Goal: Task Accomplishment & Management: Use online tool/utility

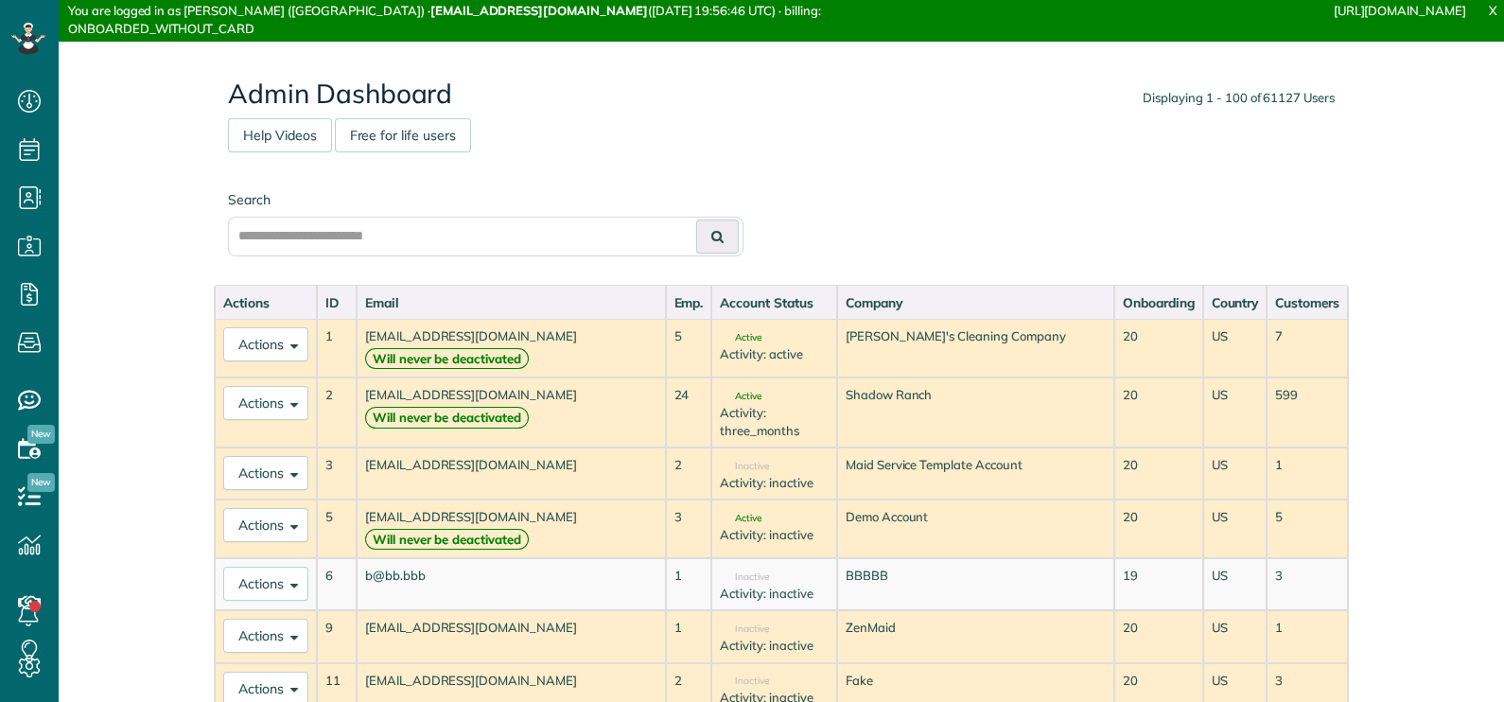
scroll to position [9, 9]
click at [578, 225] on input "text" at bounding box center [486, 237] width 516 height 40
click at [524, 230] on input "text" at bounding box center [486, 237] width 516 height 40
click at [374, 234] on input "text" at bounding box center [486, 237] width 516 height 40
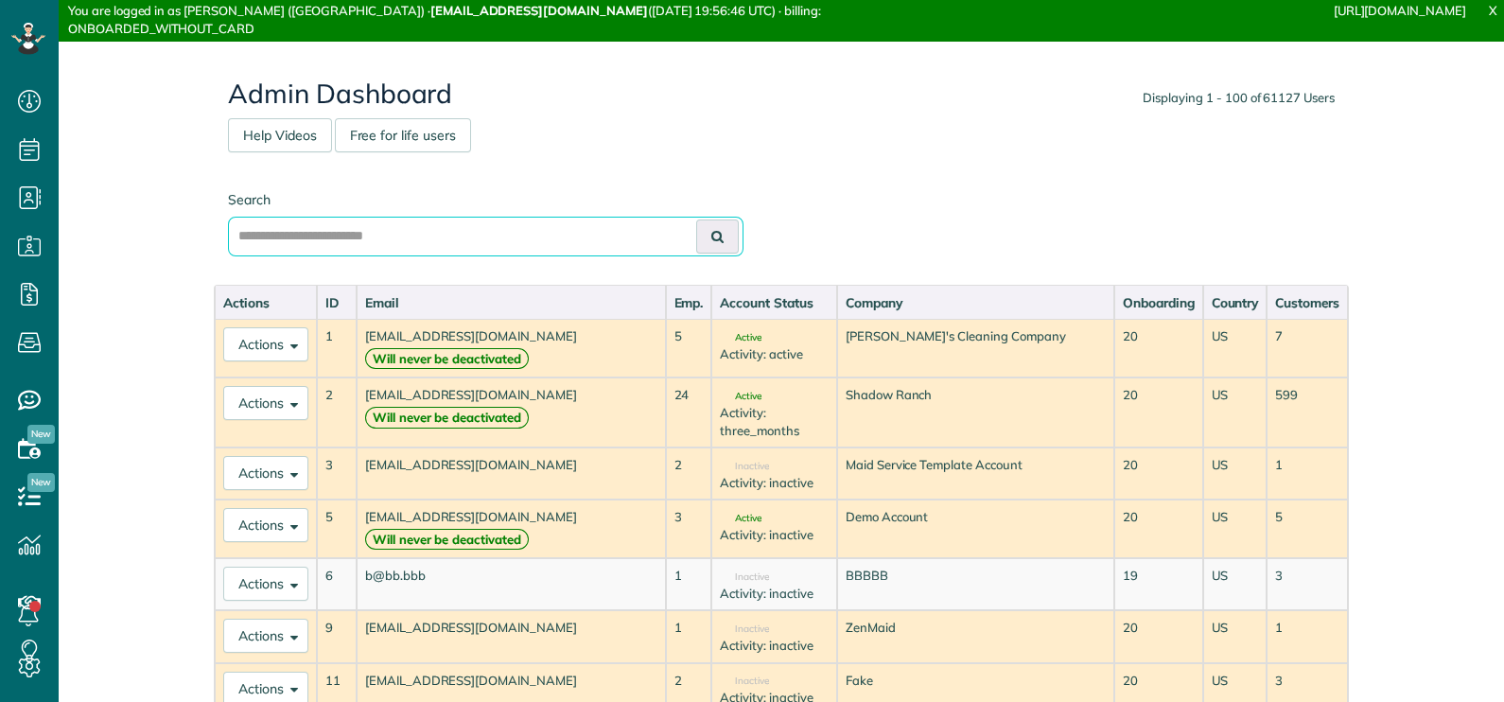
click at [558, 227] on input "text" at bounding box center [486, 237] width 516 height 40
paste input "**********"
type input "**********"
click at [711, 232] on icon at bounding box center [717, 236] width 12 height 13
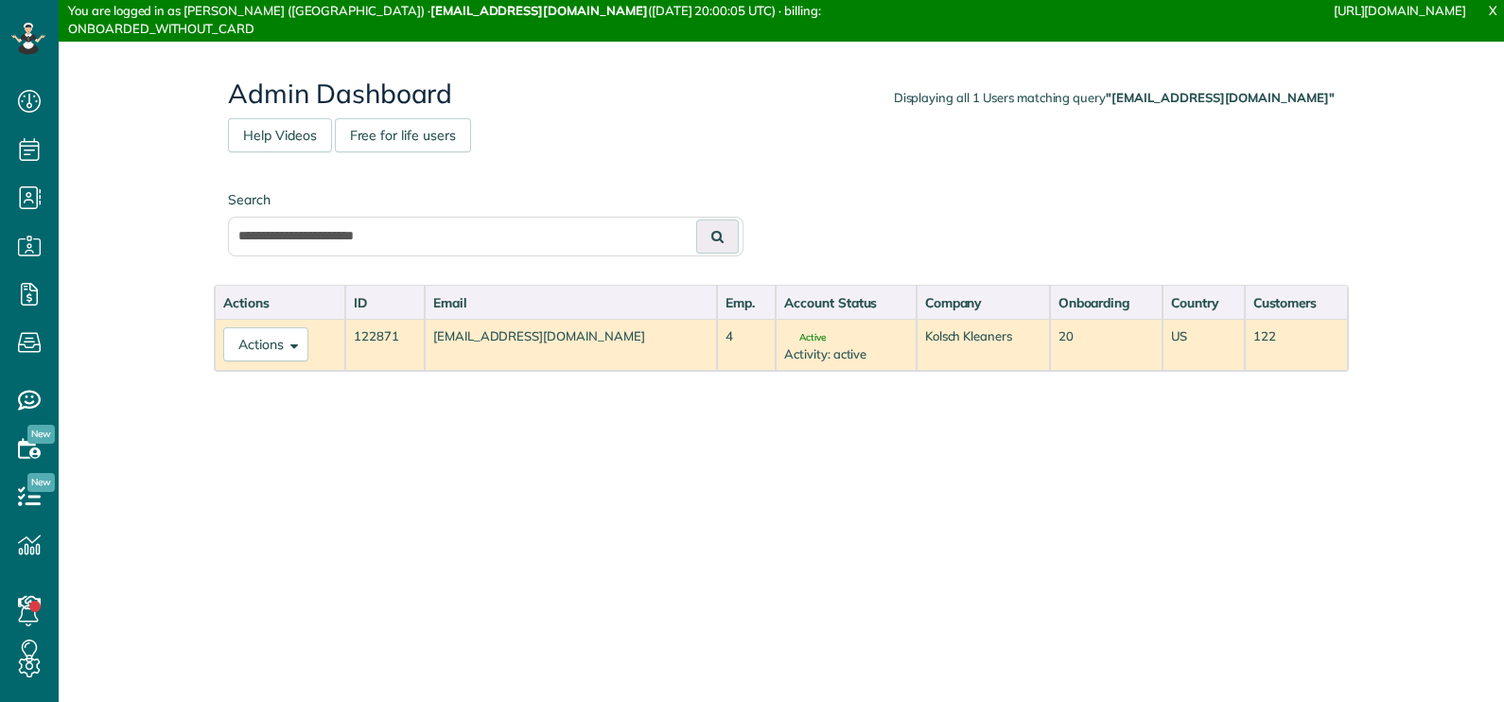
scroll to position [9, 9]
click at [276, 345] on button "Actions" at bounding box center [265, 344] width 85 height 34
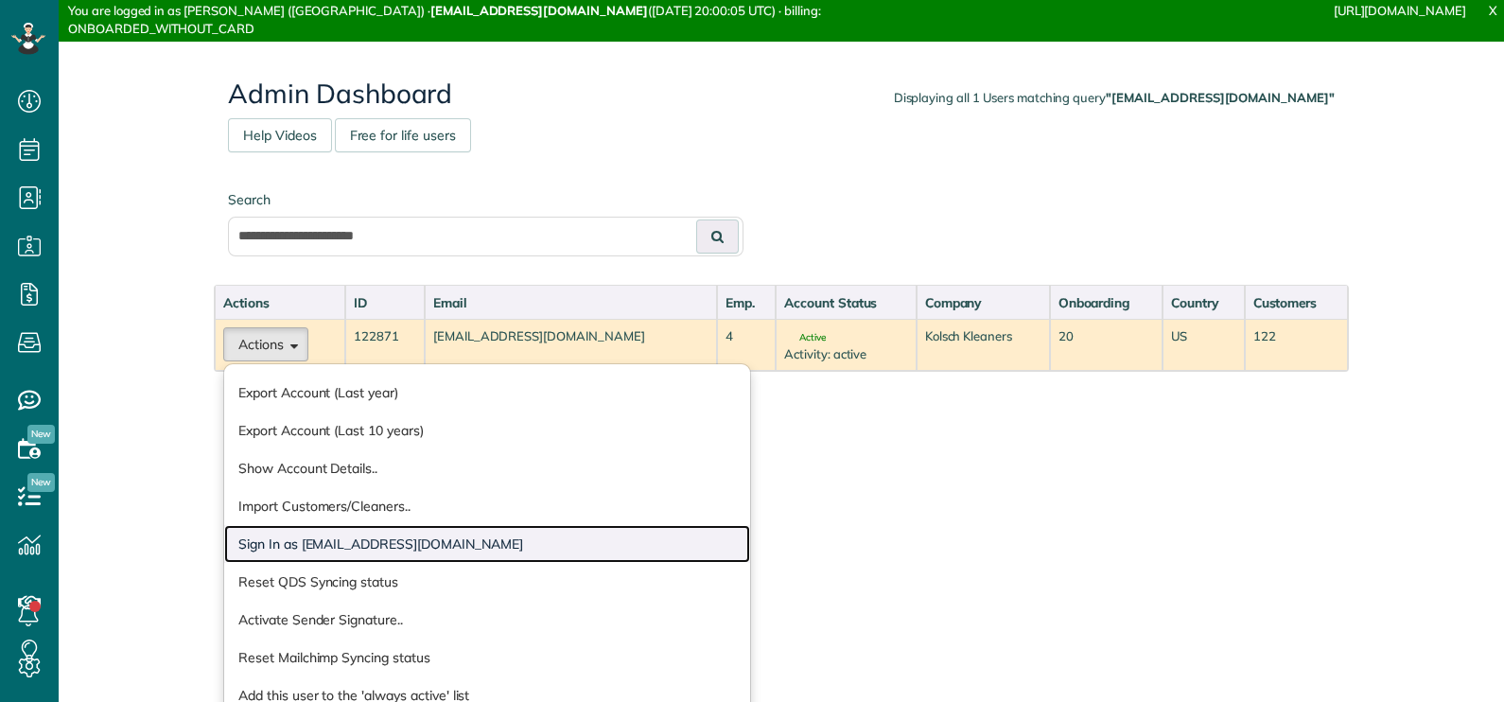
click at [350, 544] on link "Sign In as [EMAIL_ADDRESS][DOMAIN_NAME]" at bounding box center [487, 544] width 526 height 38
